Goal: Information Seeking & Learning: Learn about a topic

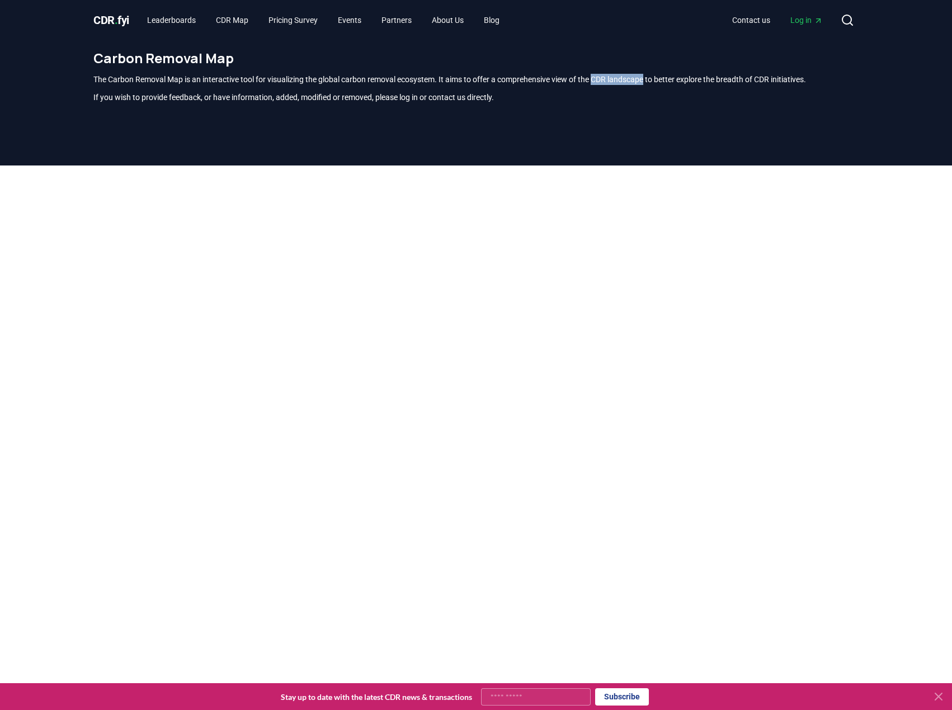
drag, startPoint x: 624, startPoint y: 80, endPoint x: 660, endPoint y: 81, distance: 35.8
click at [660, 81] on p "The Carbon Removal Map is an interactive tool for visualizing the global carbon…" at bounding box center [475, 79] width 765 height 11
drag, startPoint x: 94, startPoint y: 102, endPoint x: 539, endPoint y: 96, distance: 445.1
click at [539, 96] on div "Carbon Removal Map The Carbon Removal Map is an interactive tool for visualizin…" at bounding box center [475, 80] width 783 height 81
click at [551, 98] on p "If you wish to provide feedback, or have information, added, modified or remove…" at bounding box center [475, 97] width 765 height 11
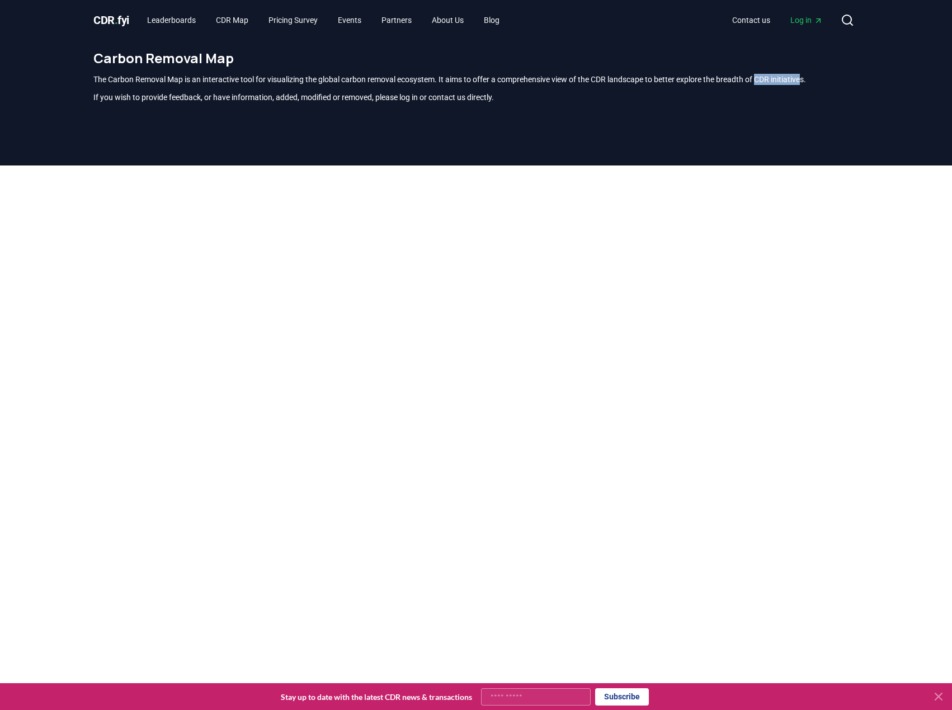
drag, startPoint x: 779, startPoint y: 80, endPoint x: 828, endPoint y: 81, distance: 48.1
click at [828, 81] on p "The Carbon Removal Map is an interactive tool for visualizing the global carbon…" at bounding box center [475, 79] width 765 height 11
copy p "CDR initiative"
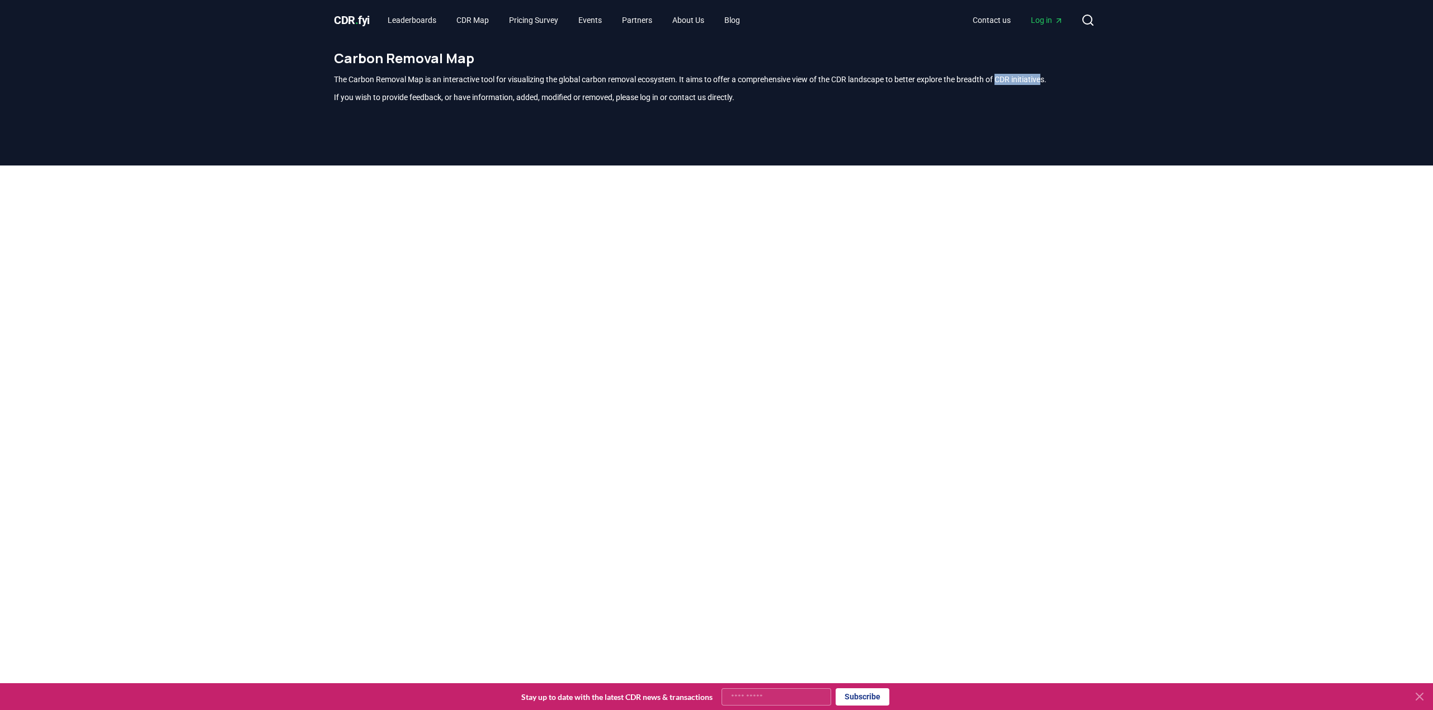
click at [951, 694] on icon at bounding box center [1418, 696] width 13 height 13
